Goal: Transaction & Acquisition: Purchase product/service

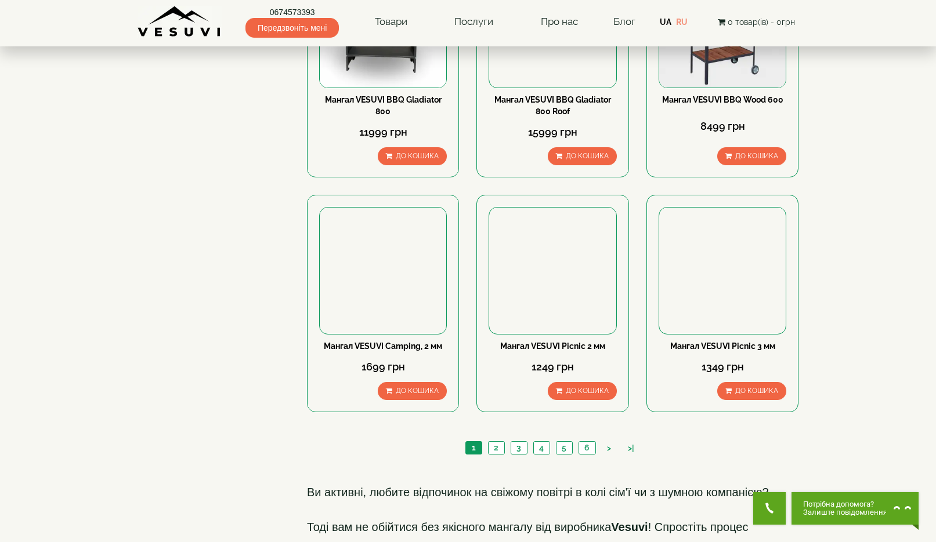
scroll to position [1365, 0]
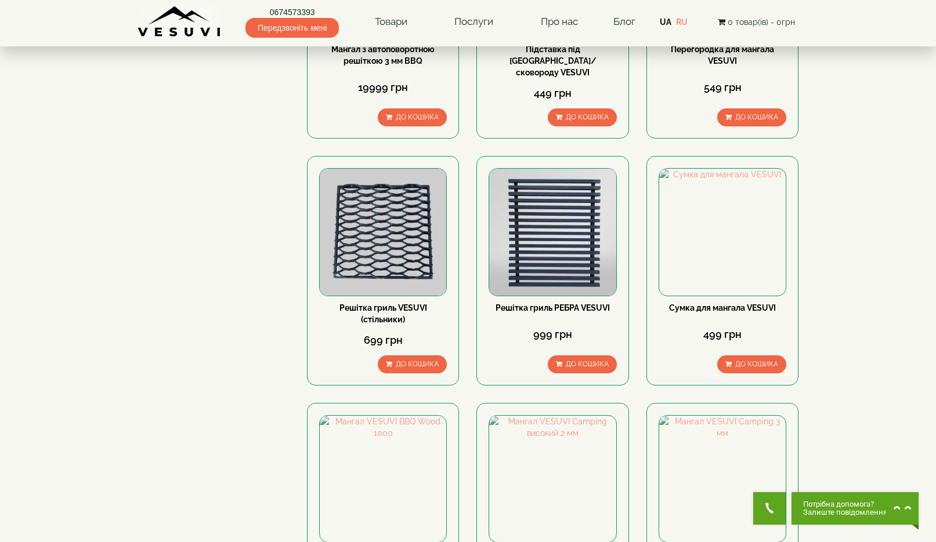
scroll to position [1418, 0]
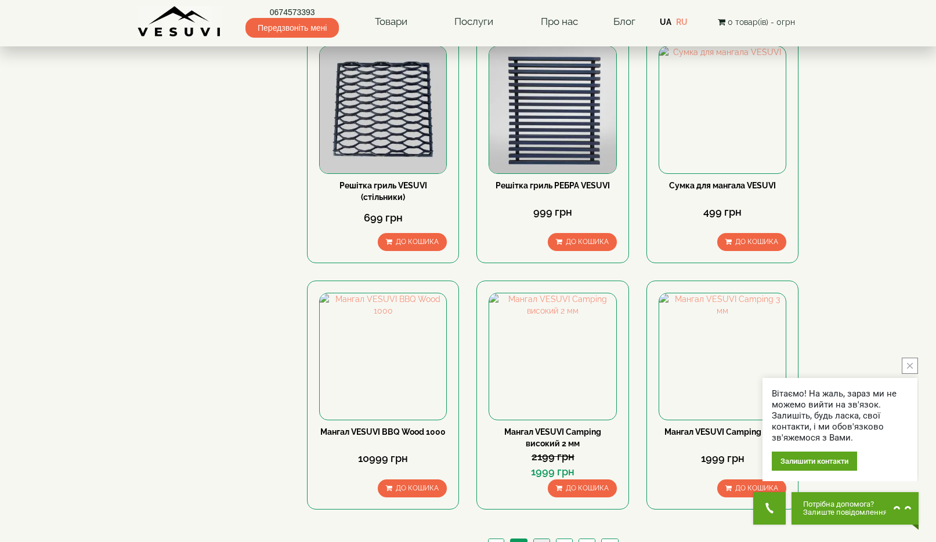
click at [536, 539] on link "3" at bounding box center [541, 545] width 16 height 12
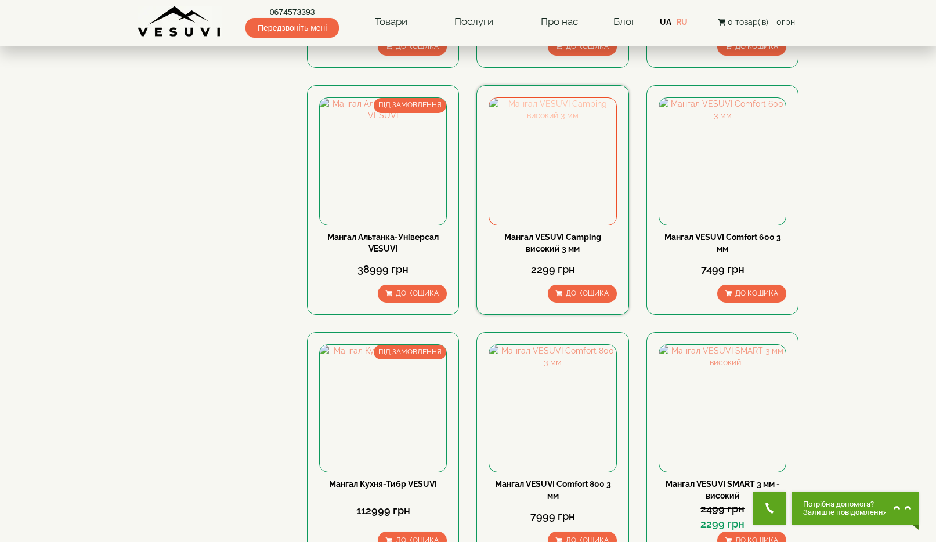
scroll to position [1218, 0]
